Goal: Find specific page/section: Find specific page/section

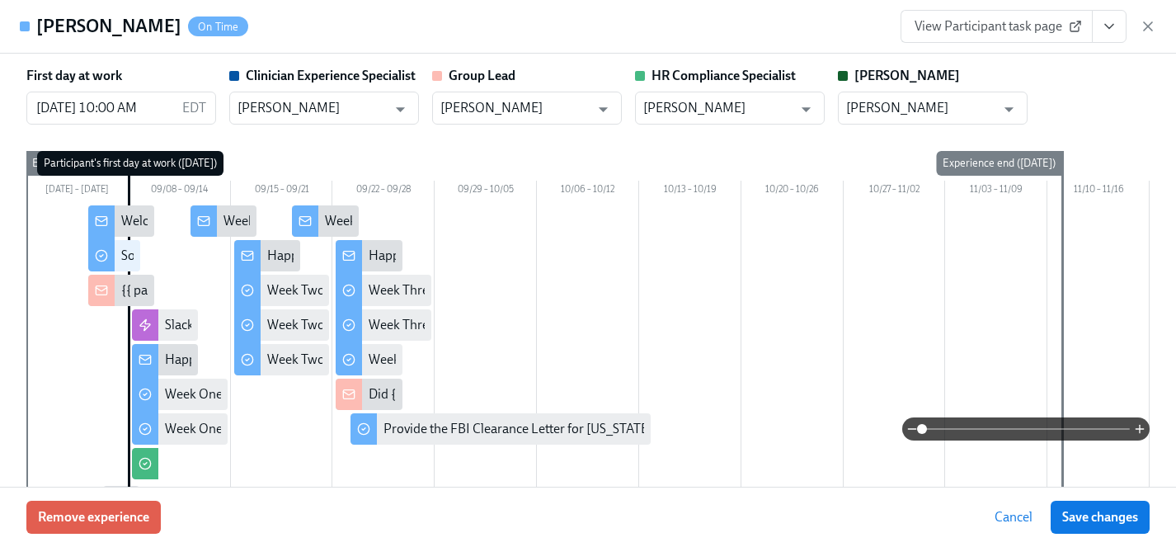
scroll to position [0, 27526]
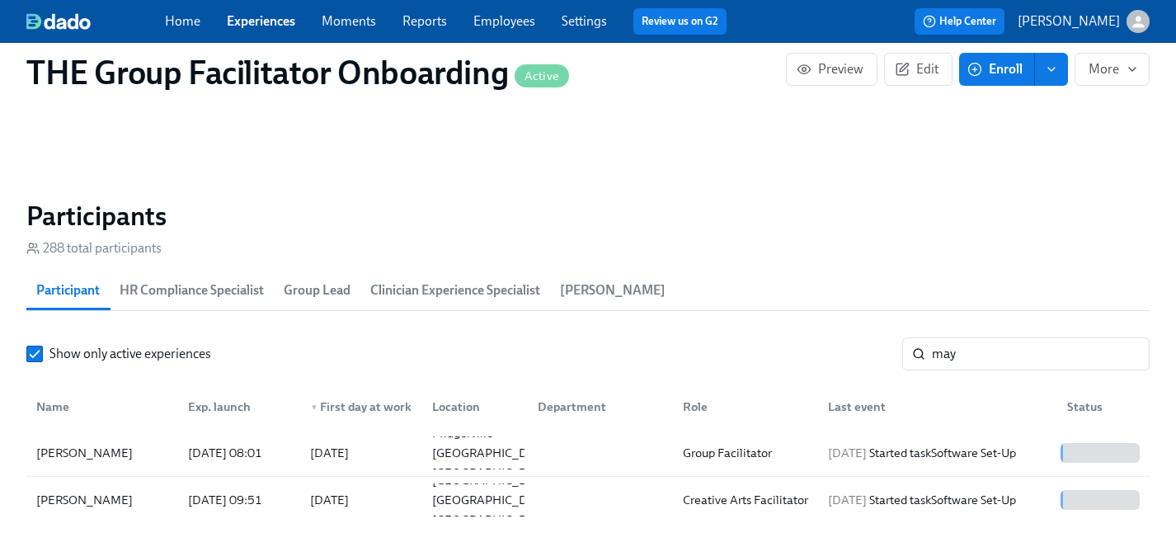
click at [265, 19] on link "Experiences" at bounding box center [261, 21] width 68 height 16
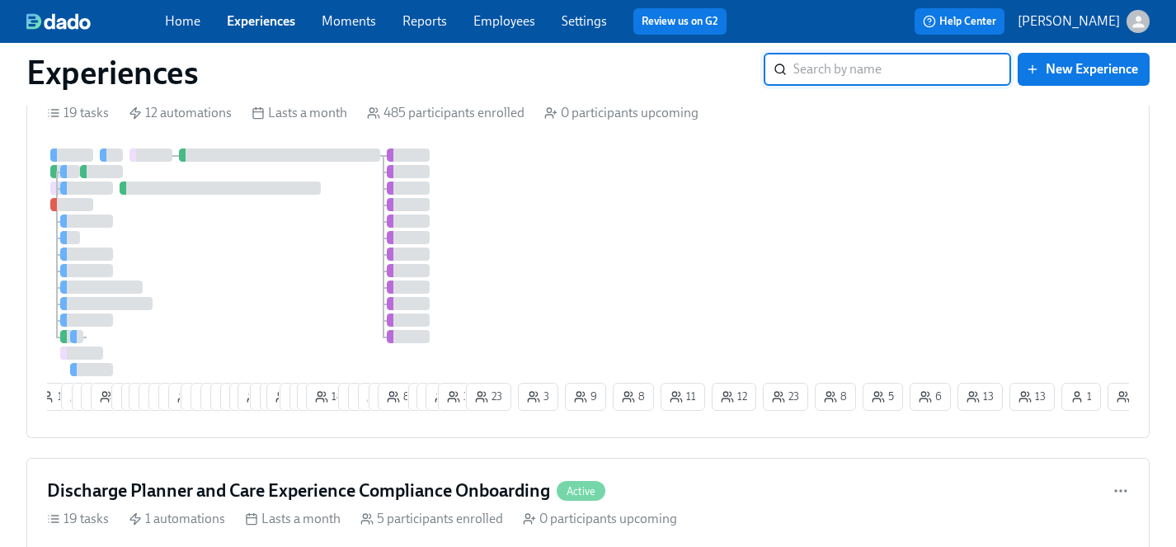
scroll to position [1841, 0]
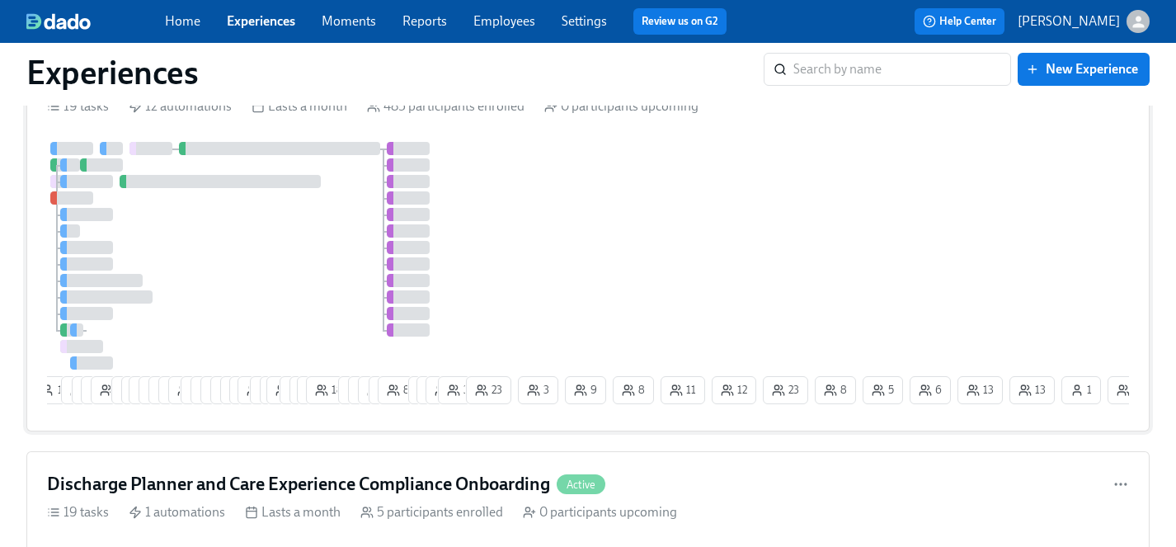
click at [586, 239] on div "1 9 1 6 8 5 4 24 22 15 13 13 3 3 5 7 3 8 27 4 2 19 7 7 11 18 9 8 9 4 8 7 17 14 …" at bounding box center [588, 276] width 1082 height 269
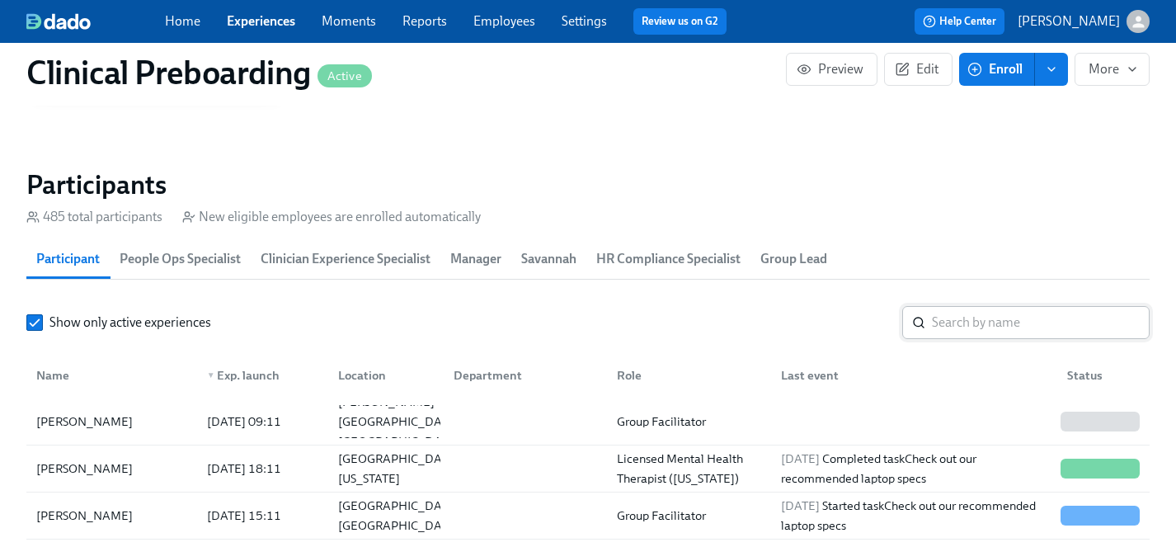
scroll to position [1737, 0]
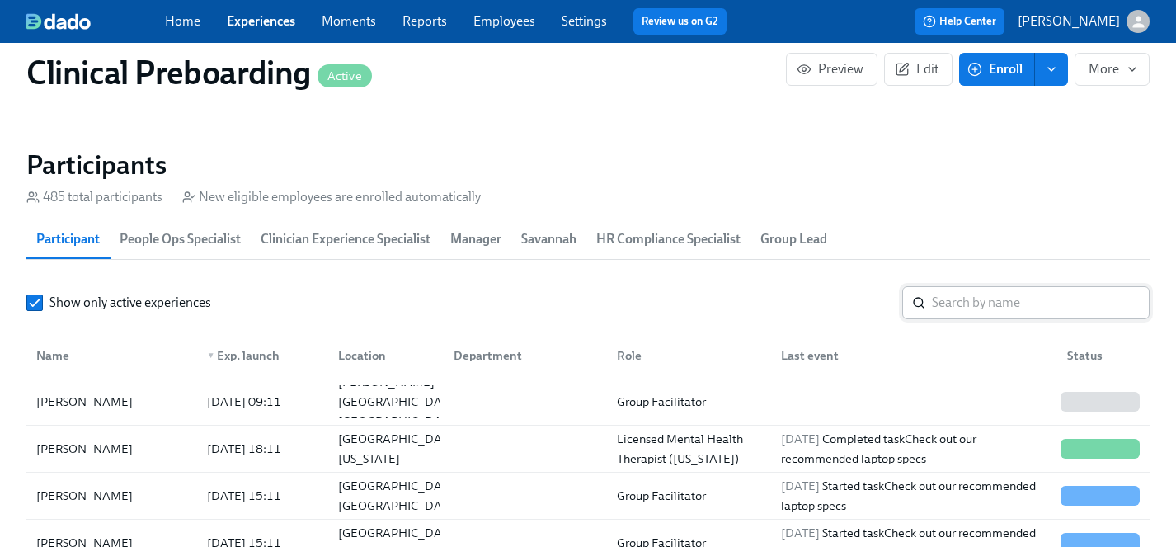
click at [979, 304] on input "search" at bounding box center [1041, 302] width 218 height 33
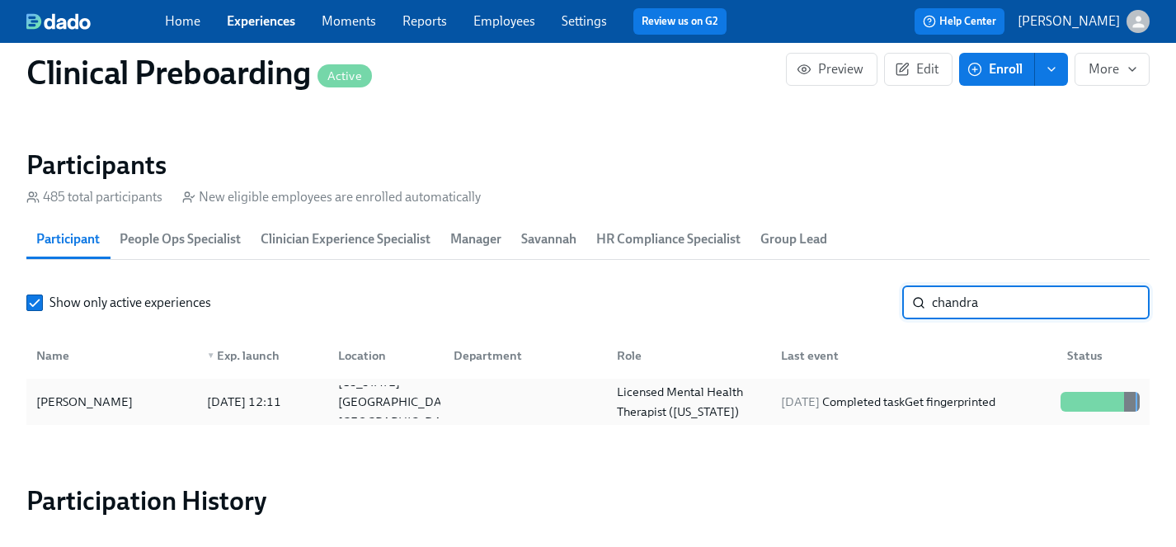
type input "chandra"
click at [84, 396] on div "[PERSON_NAME]" at bounding box center [85, 402] width 110 height 20
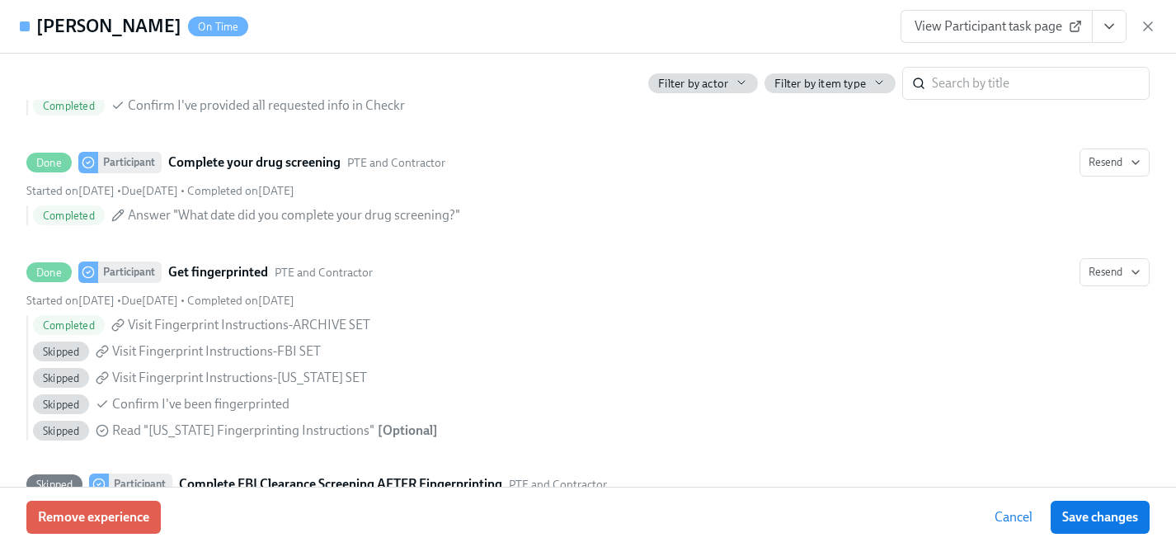
scroll to position [2275, 0]
